Goal: Navigation & Orientation: Find specific page/section

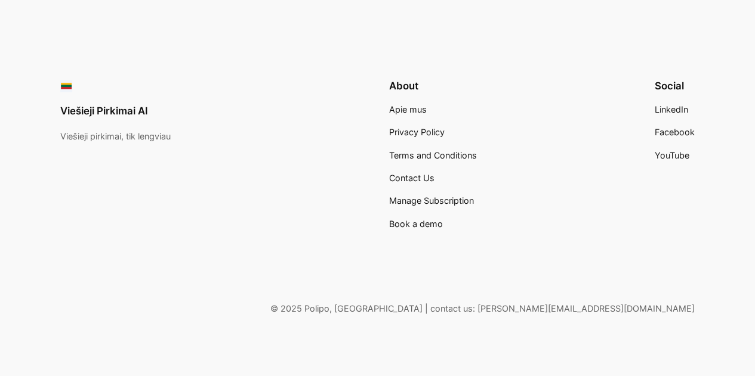
scroll to position [2776, 0]
click at [415, 108] on span "Apie mus" at bounding box center [408, 109] width 38 height 10
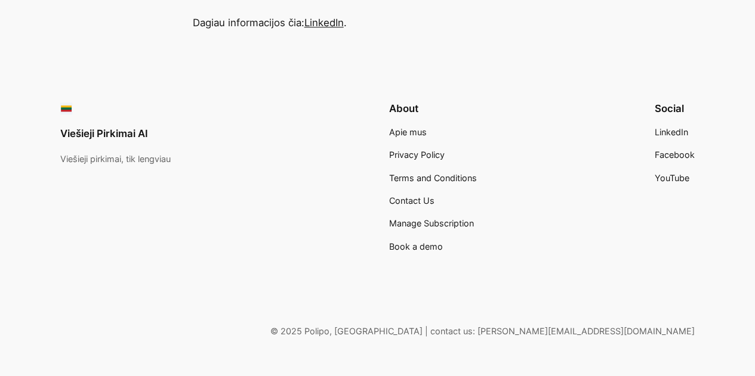
scroll to position [574, 0]
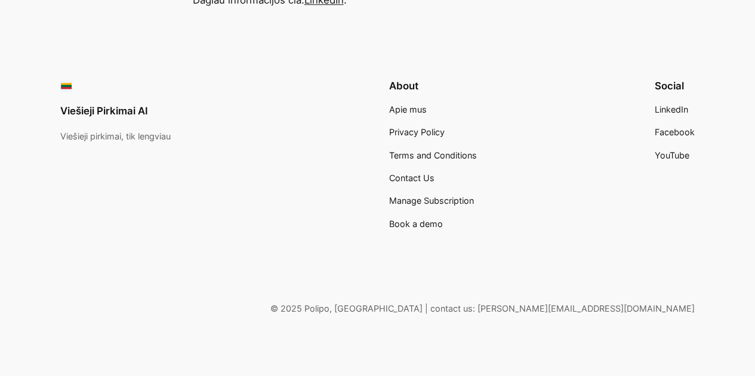
drag, startPoint x: 399, startPoint y: 108, endPoint x: 410, endPoint y: 110, distance: 12.1
click at [399, 108] on span "Apie mus" at bounding box center [408, 109] width 38 height 10
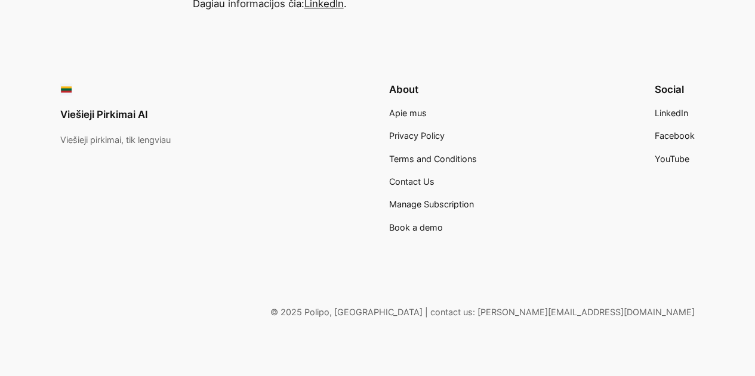
scroll to position [574, 0]
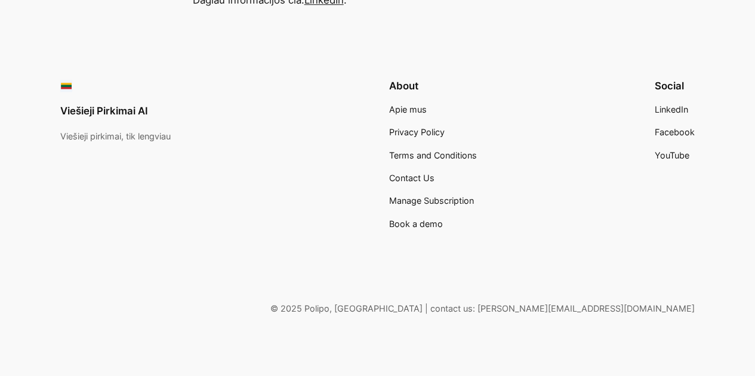
click at [413, 180] on span "Contact Us" at bounding box center [411, 178] width 45 height 10
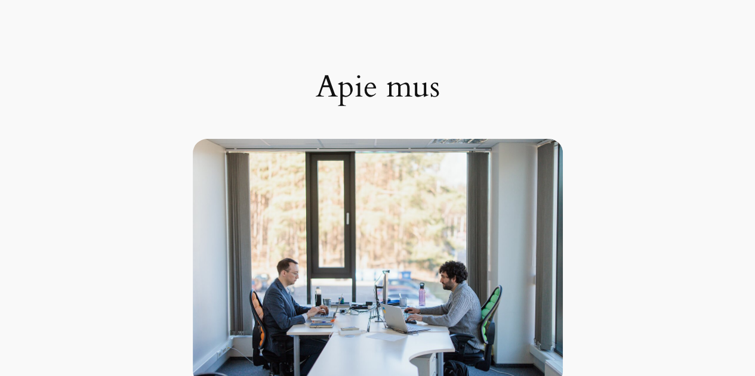
scroll to position [0, 0]
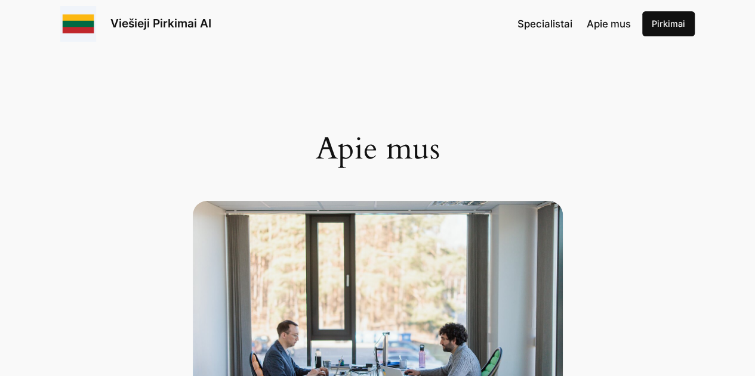
click at [550, 29] on span "Specialistai" at bounding box center [544, 24] width 55 height 12
